Goal: Navigation & Orientation: Find specific page/section

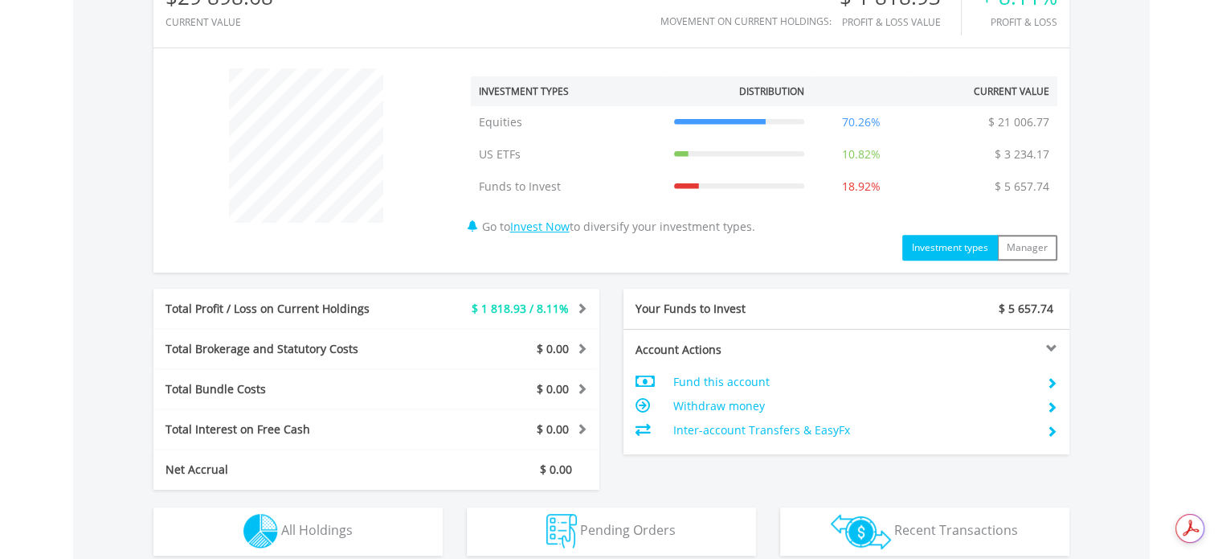
scroll to position [610, 0]
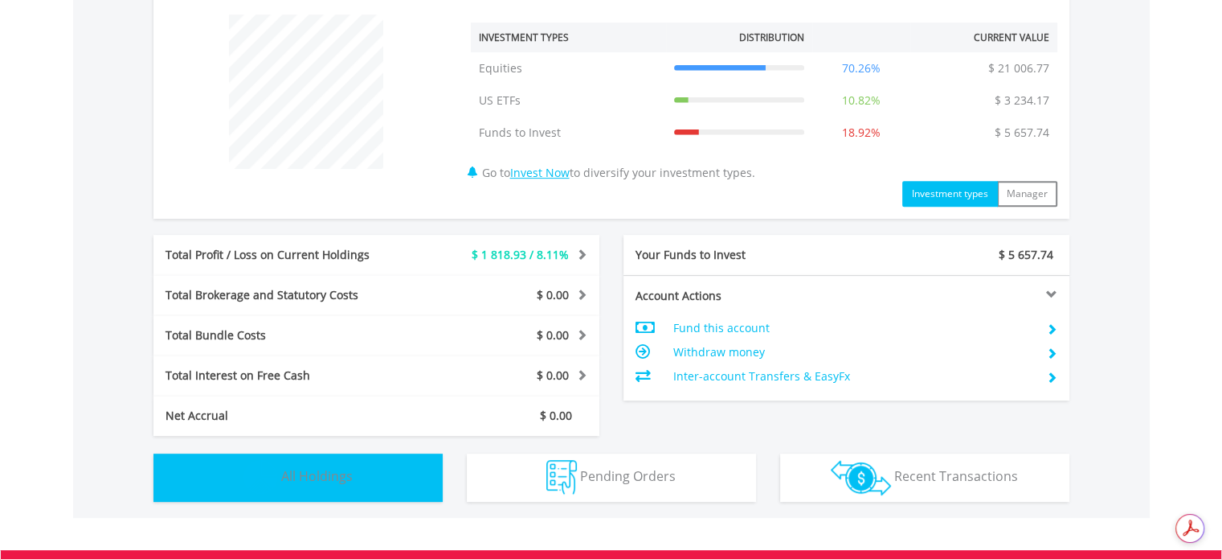
click at [315, 476] on span "All Holdings" at bounding box center [317, 476] width 72 height 18
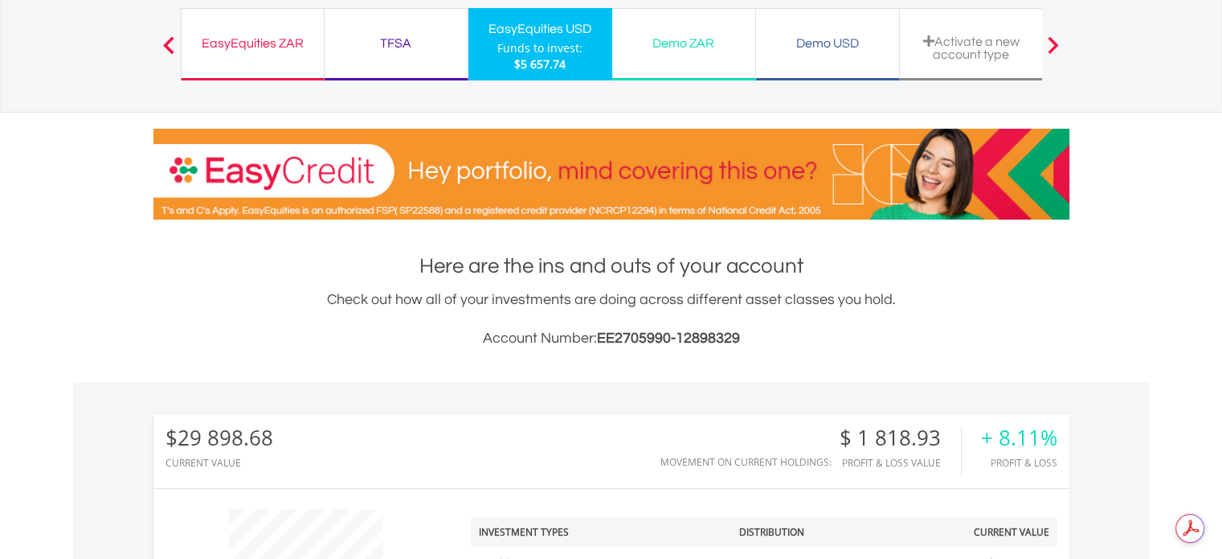
scroll to position [0, 0]
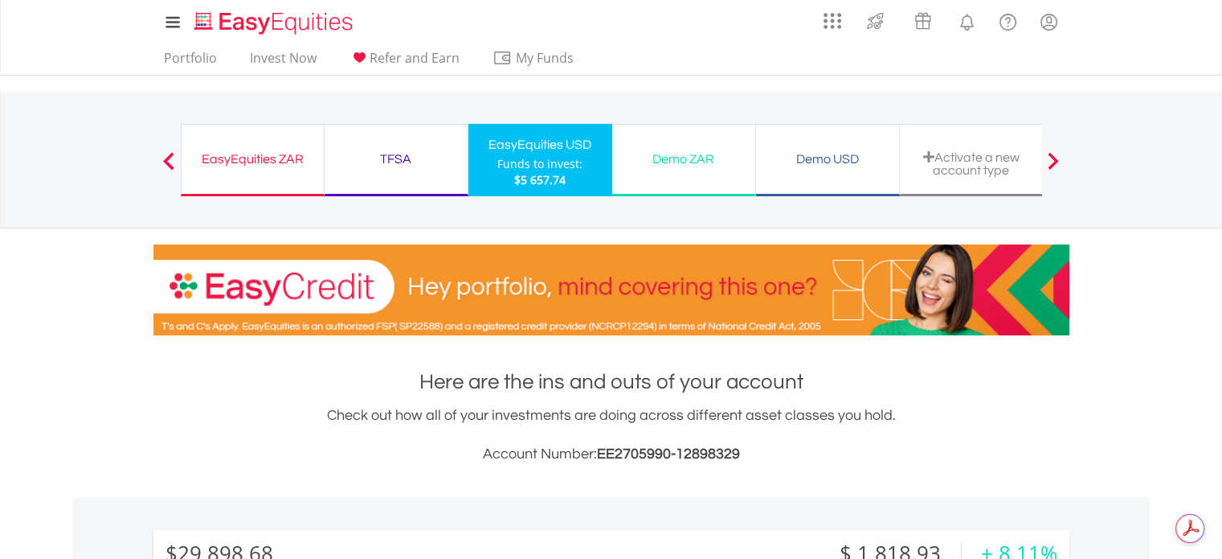
click at [289, 148] on div "EasyEquities ZAR" at bounding box center [252, 159] width 123 height 23
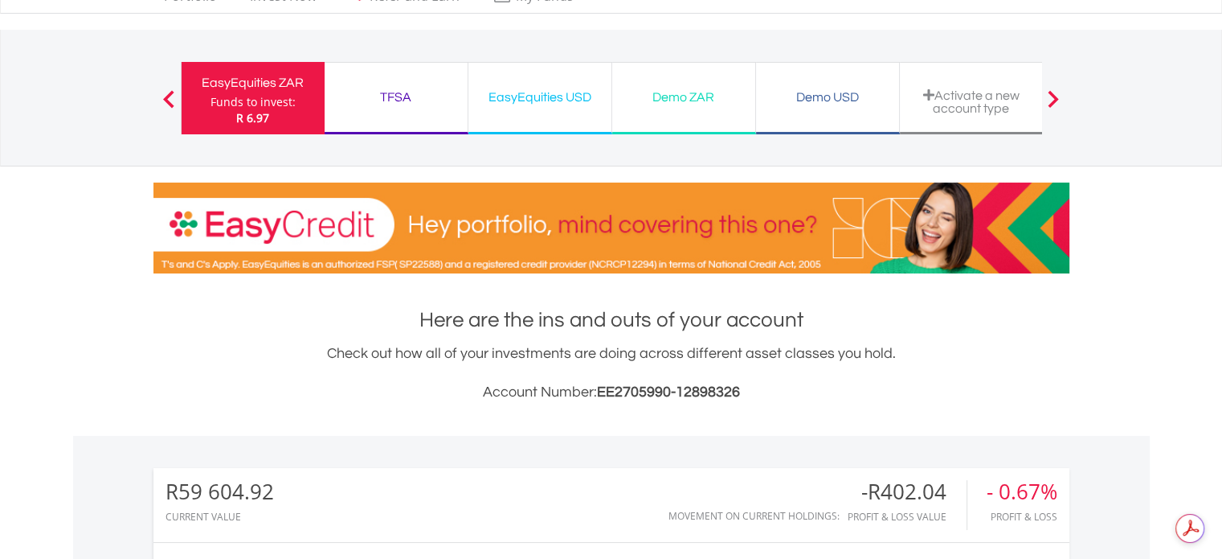
scroll to position [85, 0]
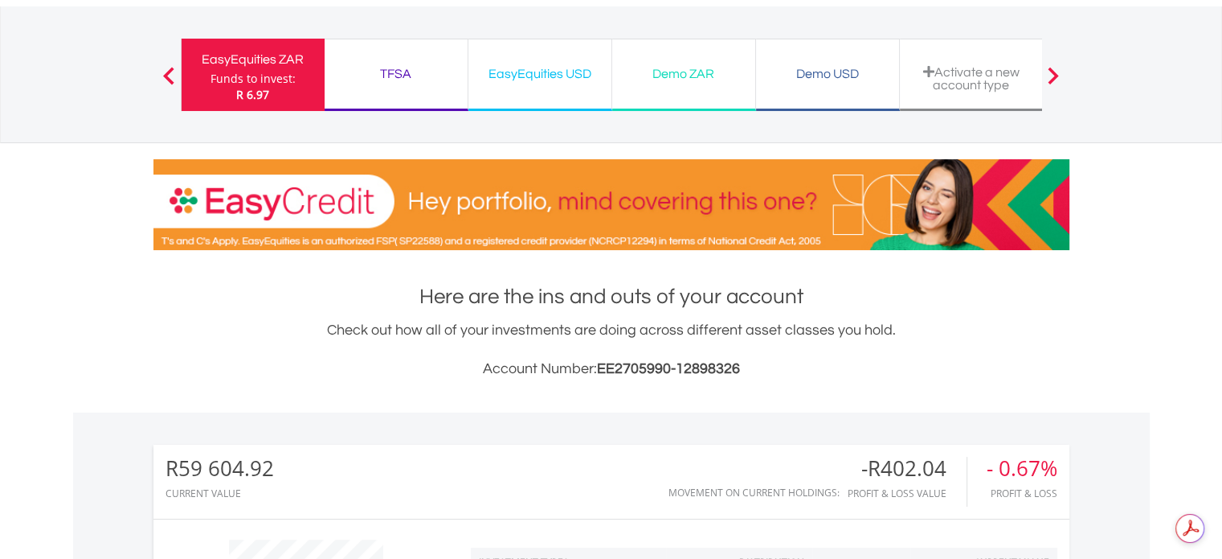
click at [362, 86] on div "TFSA Funds to invest: R 6.97" at bounding box center [397, 75] width 144 height 72
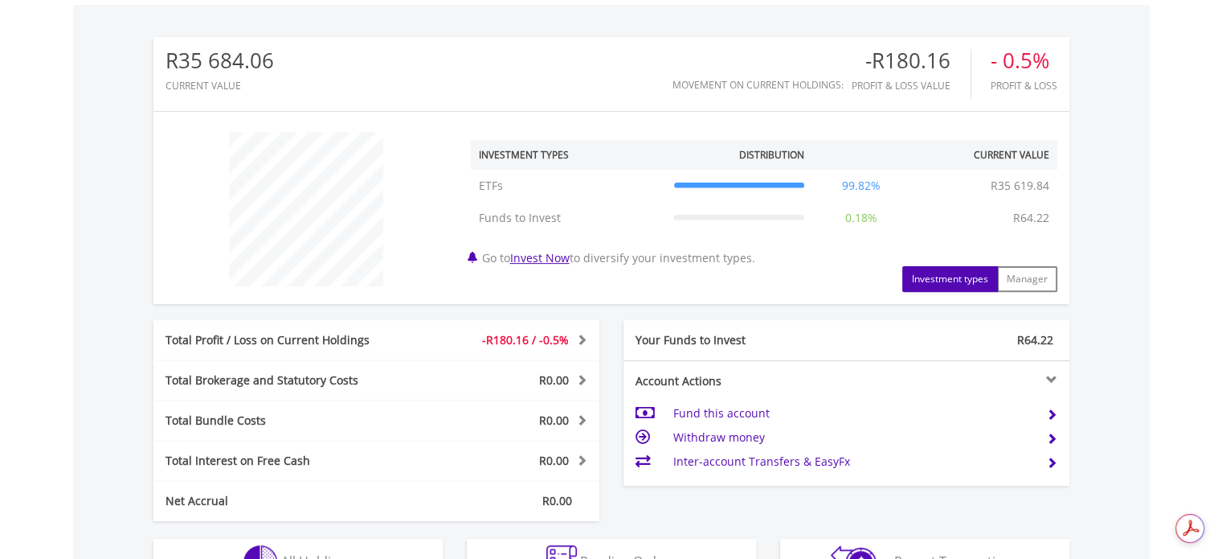
scroll to position [525, 0]
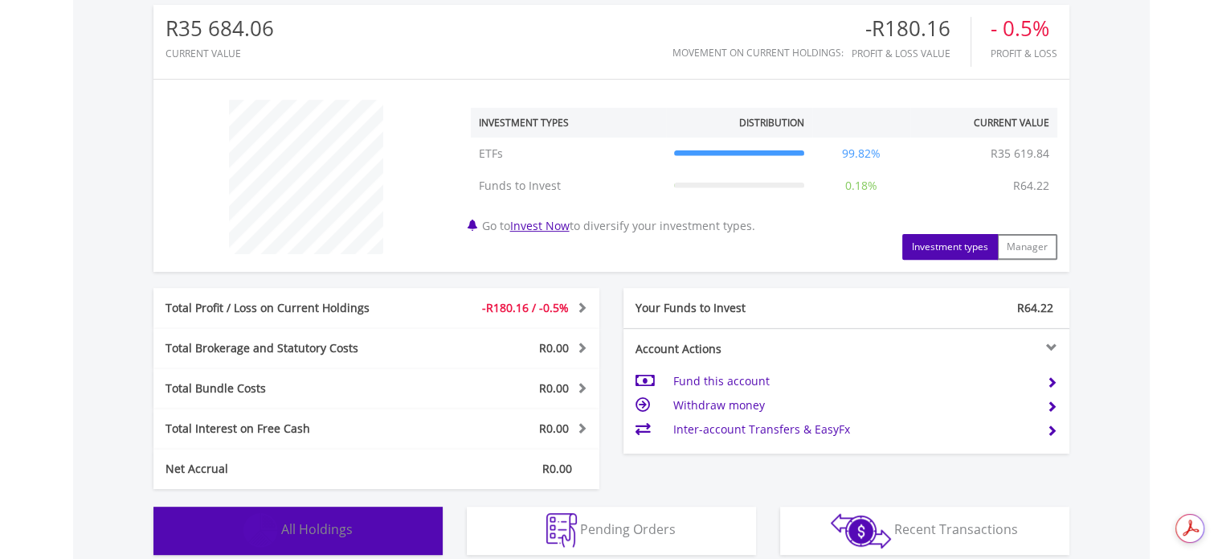
click at [289, 539] on button "Holdings All Holdings" at bounding box center [297, 530] width 289 height 48
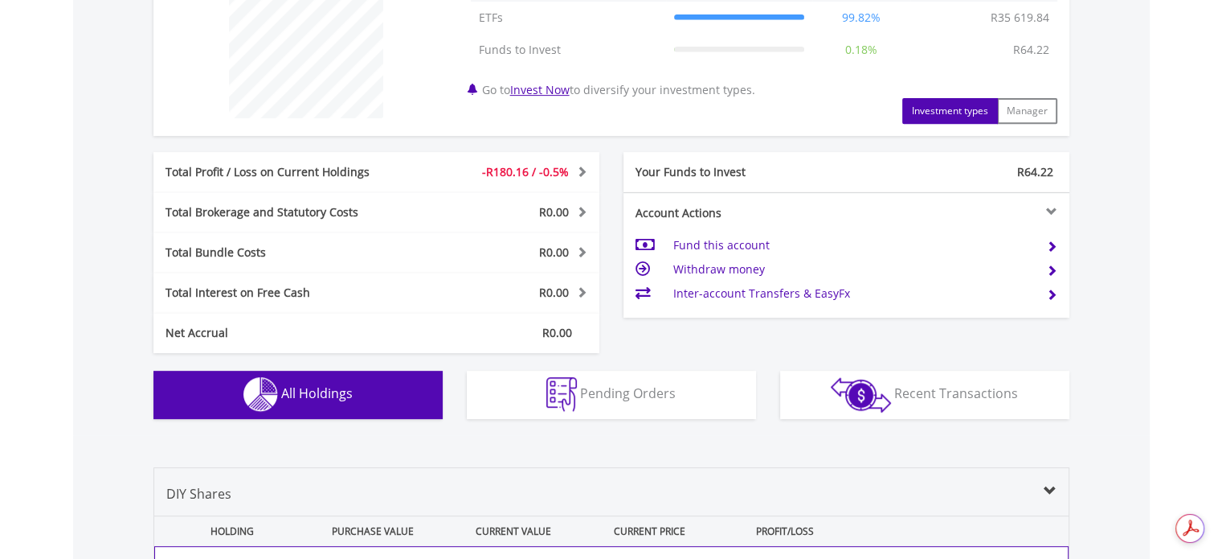
scroll to position [666, 0]
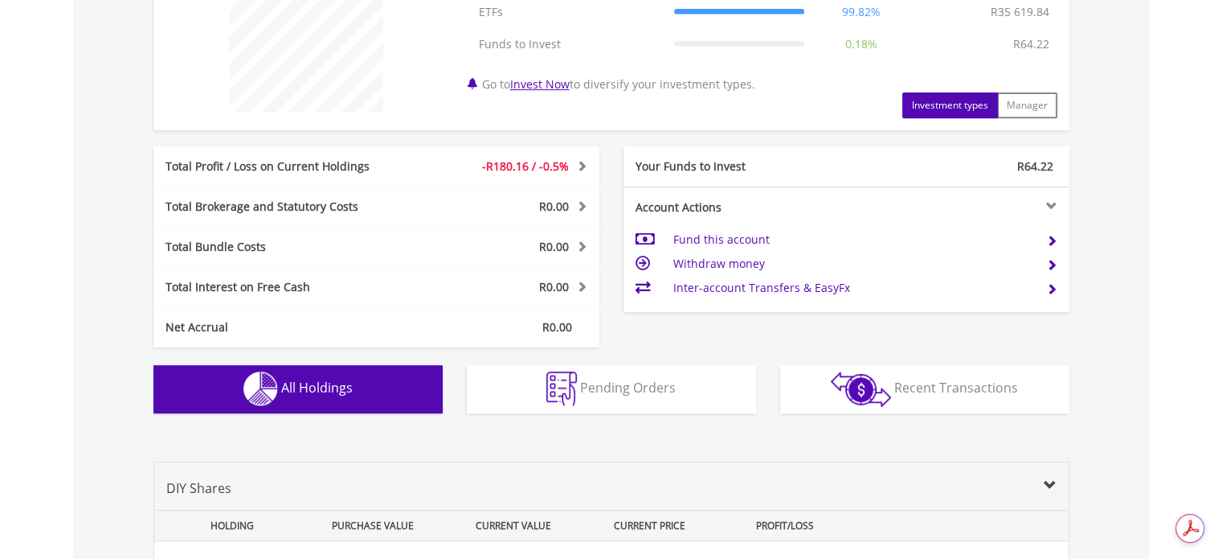
click at [352, 370] on button "Holdings All Holdings" at bounding box center [297, 389] width 289 height 48
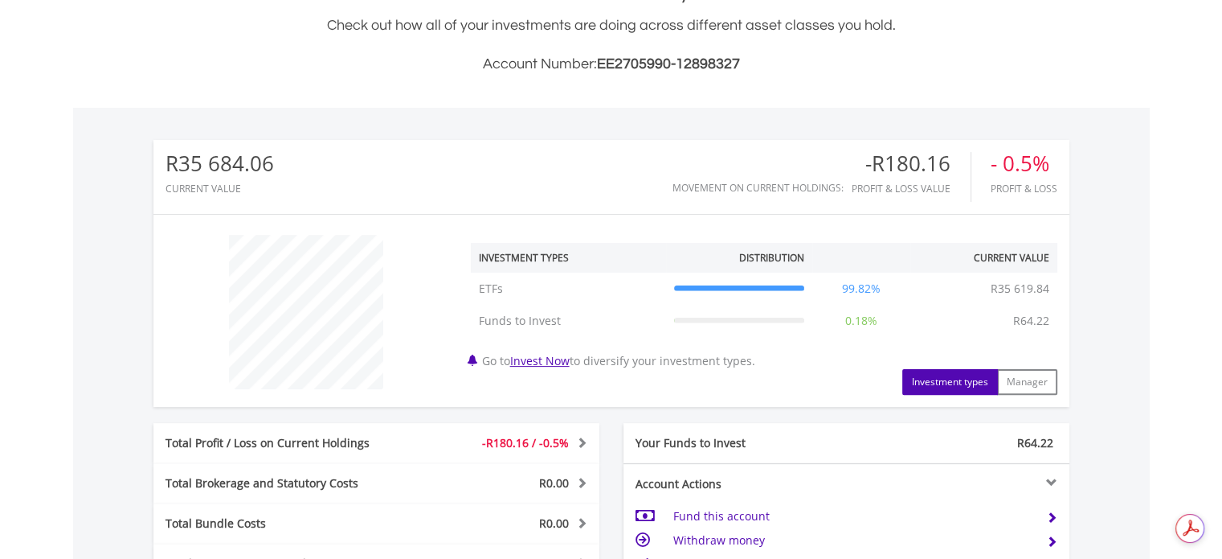
scroll to position [0, 0]
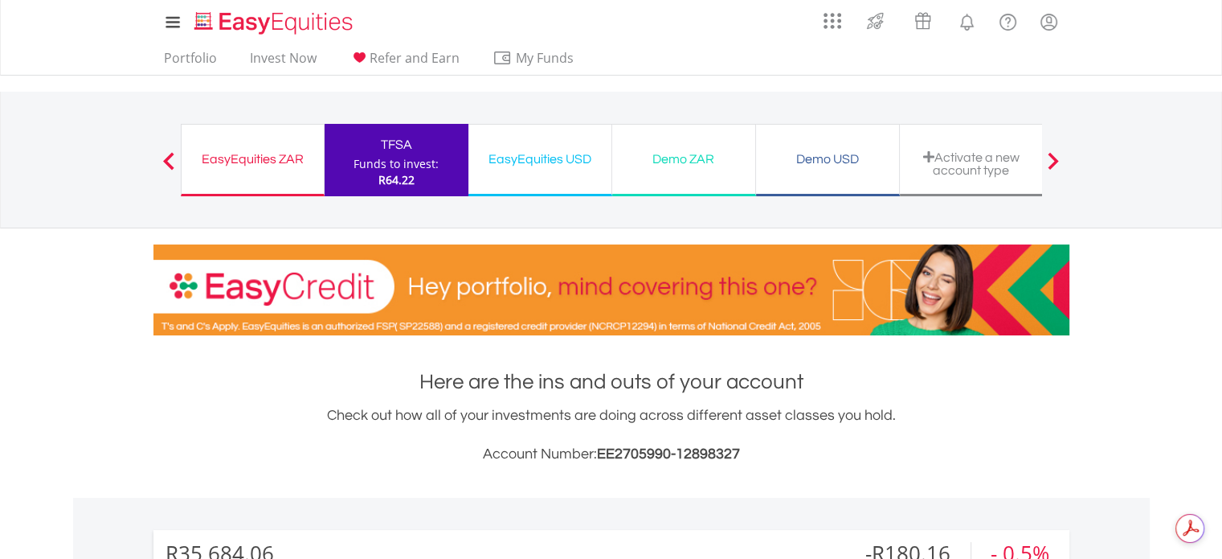
click at [572, 166] on div "EasyEquities USD" at bounding box center [540, 159] width 124 height 23
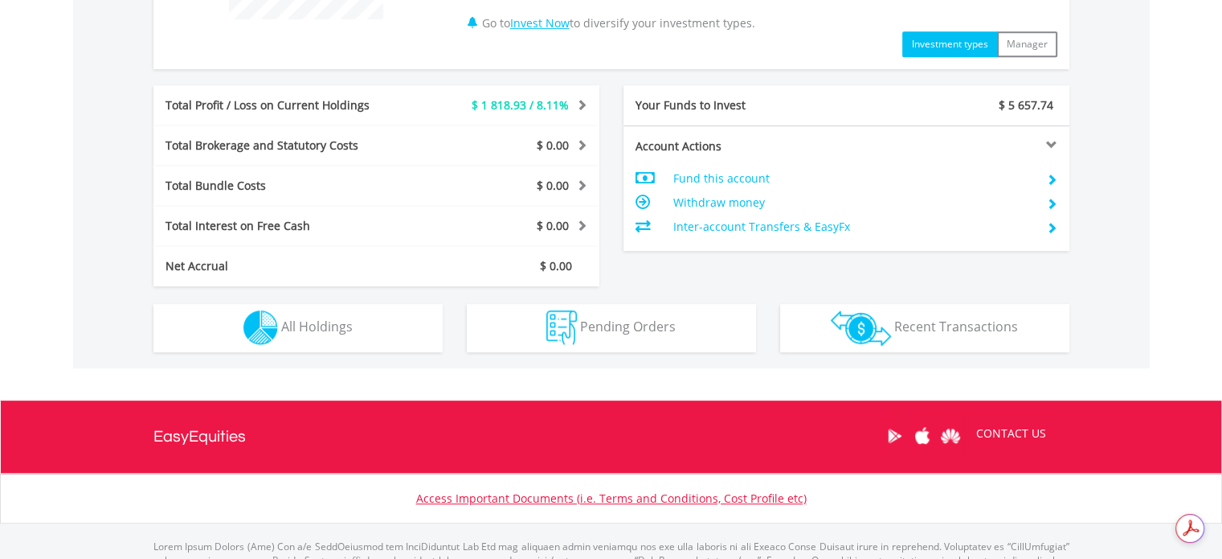
scroll to position [831, 0]
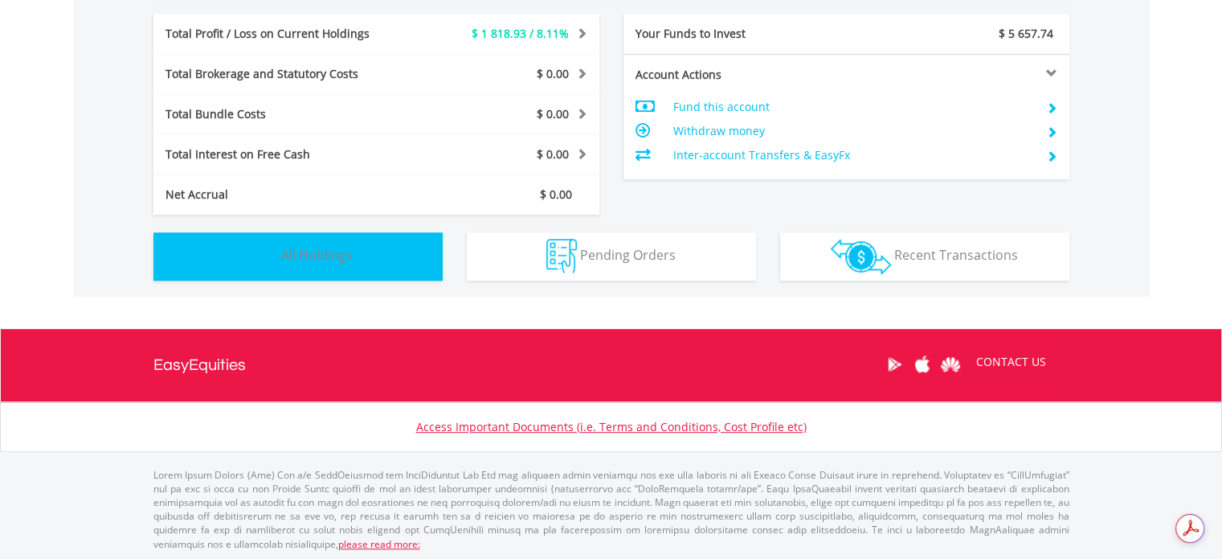
click at [377, 265] on button "Holdings All Holdings" at bounding box center [297, 256] width 289 height 48
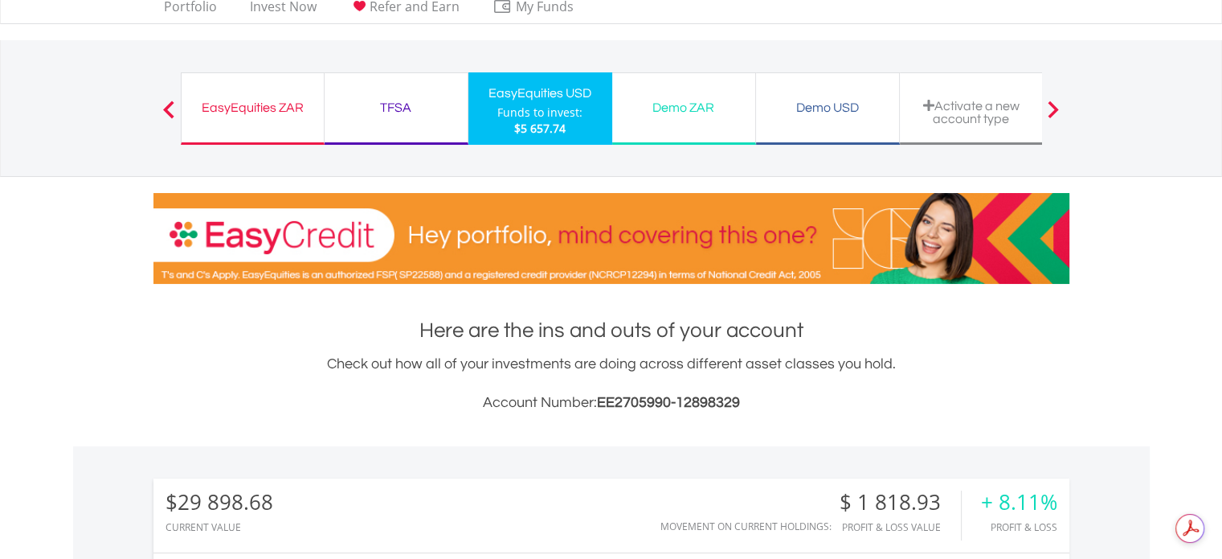
scroll to position [0, 0]
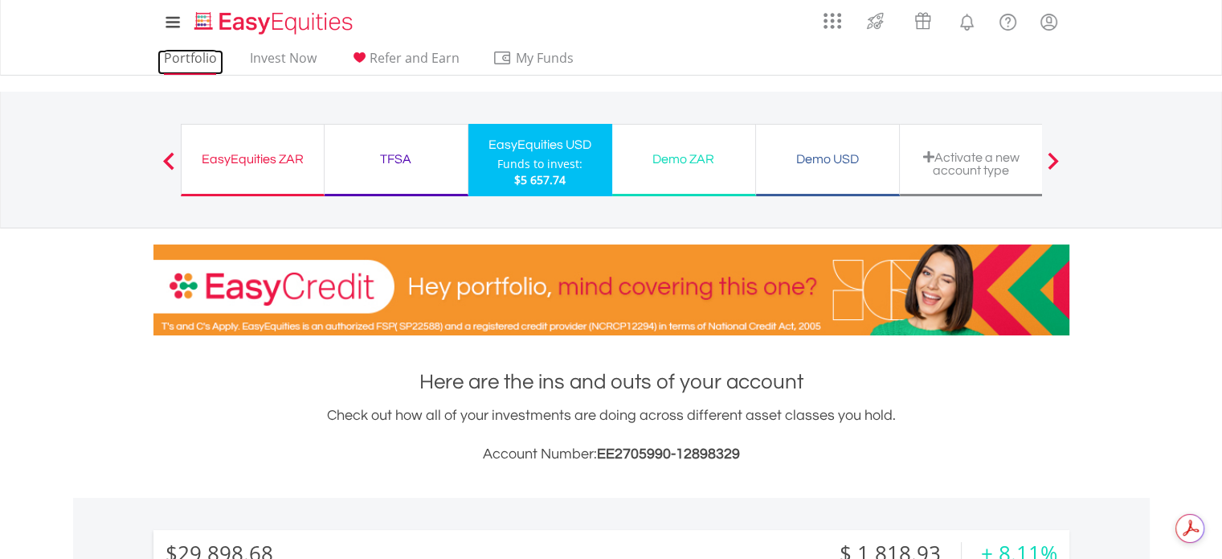
click at [196, 60] on link "Portfolio" at bounding box center [191, 62] width 66 height 25
